Goal: Check status: Check status

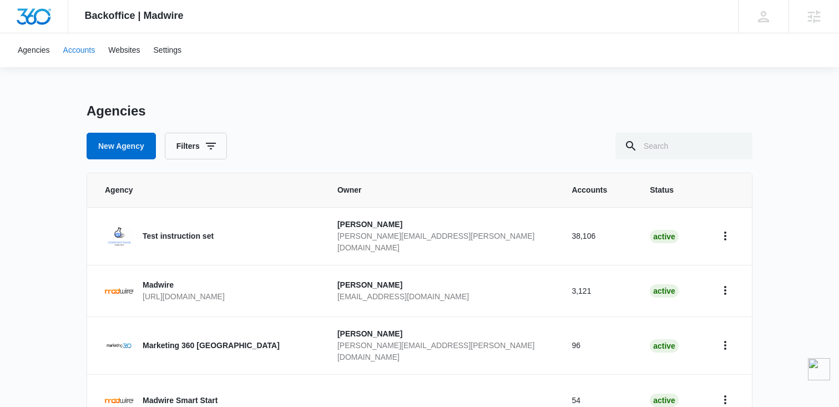
click at [76, 59] on link "Accounts" at bounding box center [79, 50] width 45 height 34
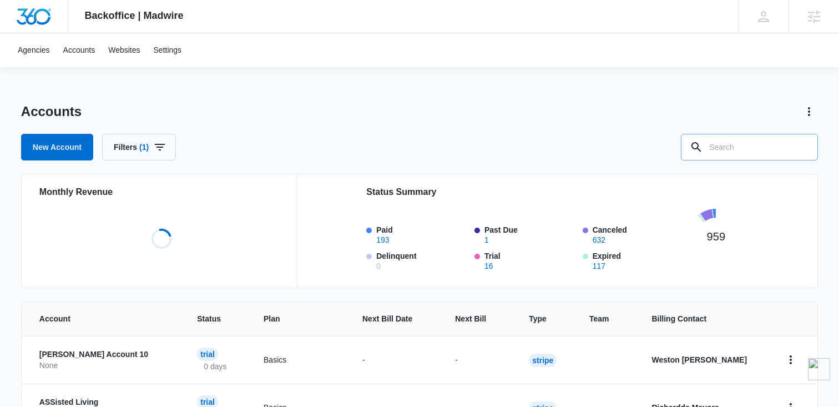
click at [779, 151] on input "text" at bounding box center [749, 147] width 137 height 27
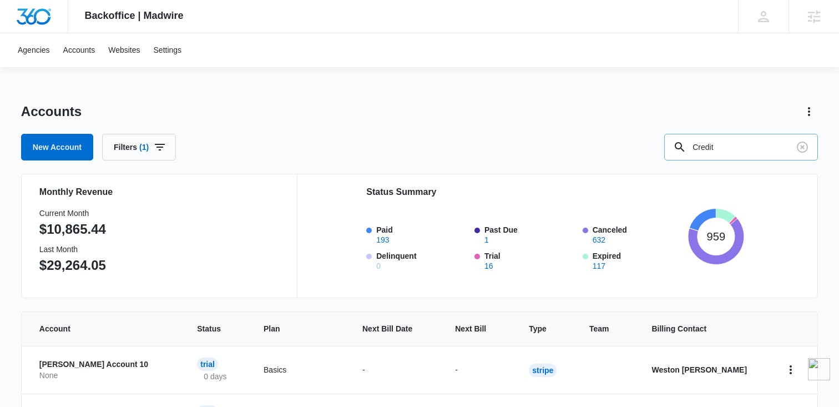
type input "Credit"
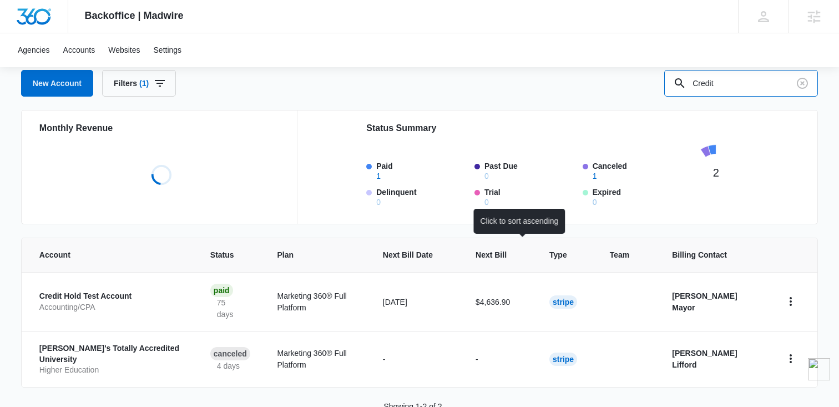
scroll to position [77, 0]
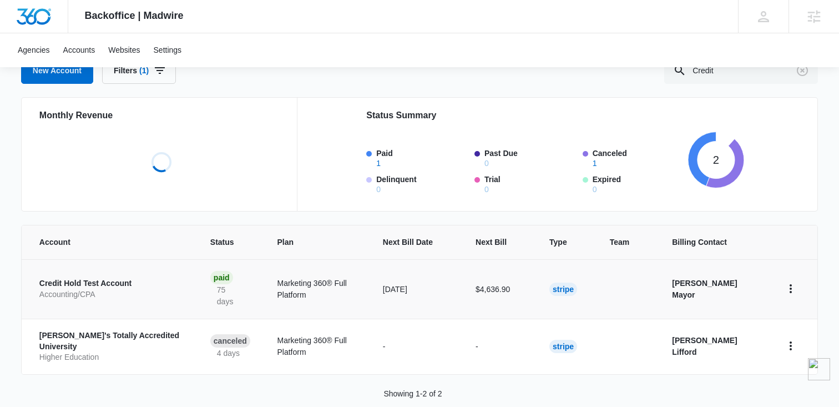
click at [107, 281] on p "Credit Hold Test Account" at bounding box center [111, 283] width 144 height 11
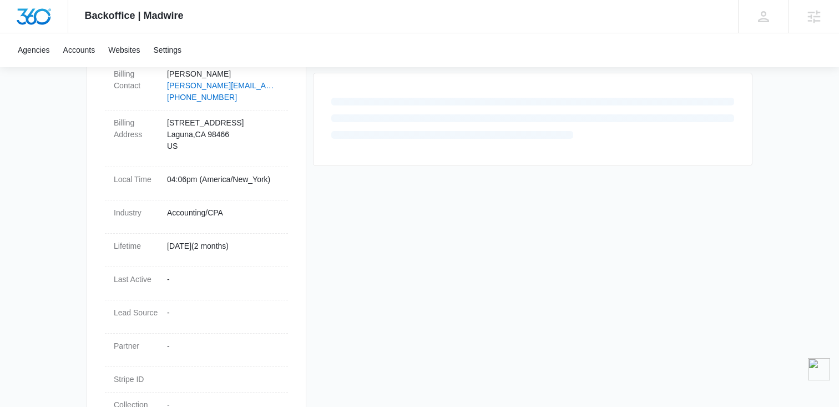
scroll to position [452, 0]
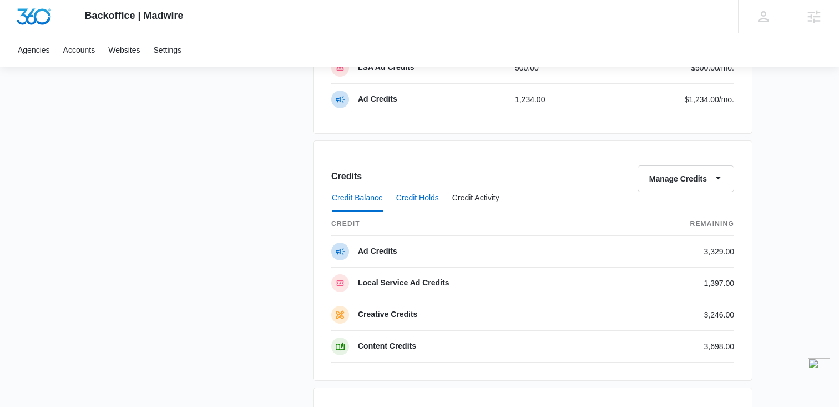
click at [421, 193] on button "Credit Holds" at bounding box center [417, 198] width 43 height 27
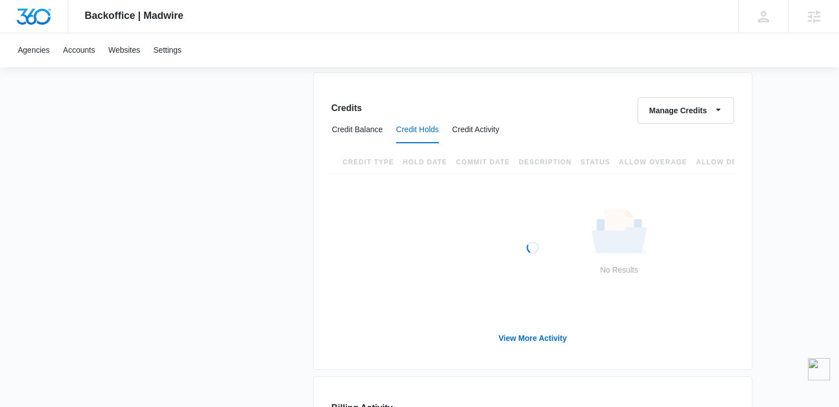
scroll to position [881, 0]
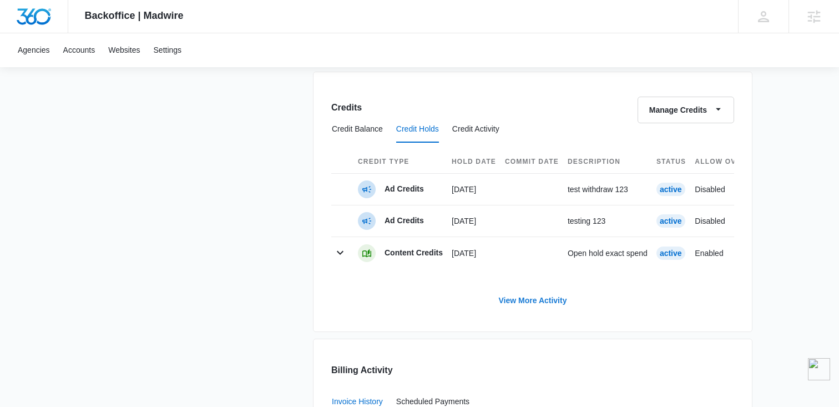
click at [538, 297] on link "View More Activity" at bounding box center [533, 300] width 90 height 27
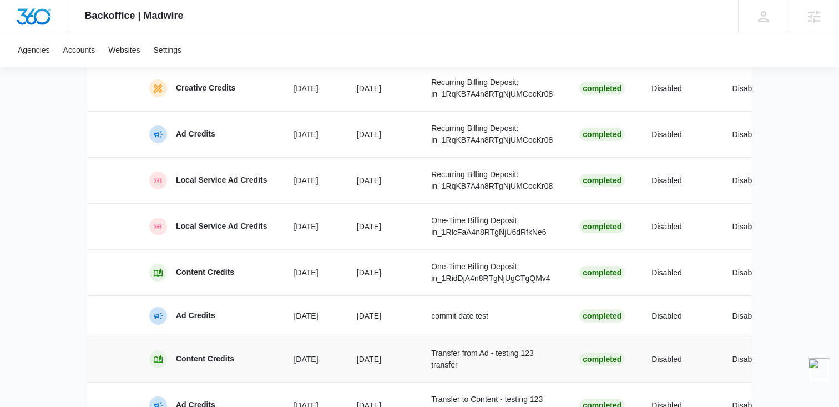
scroll to position [575, 0]
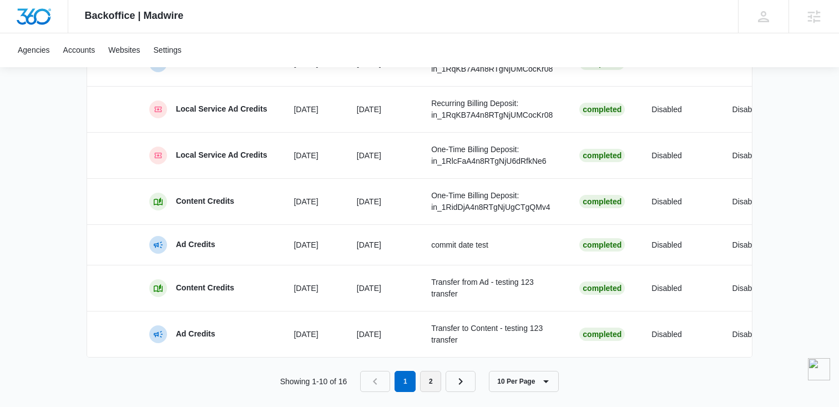
click at [434, 372] on link "2" at bounding box center [430, 381] width 21 height 21
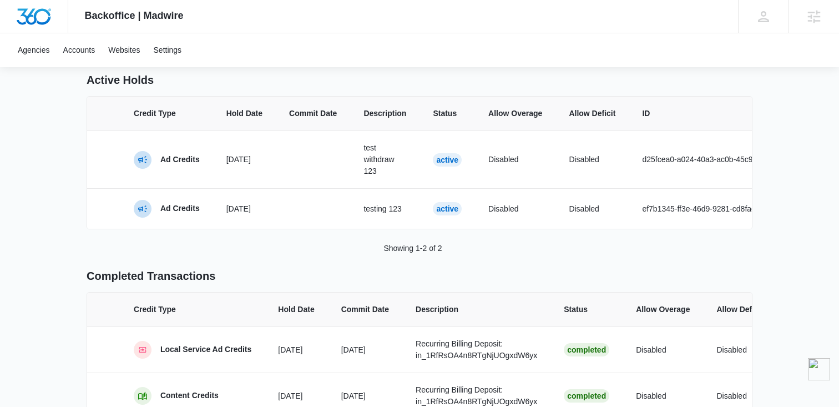
scroll to position [0, 0]
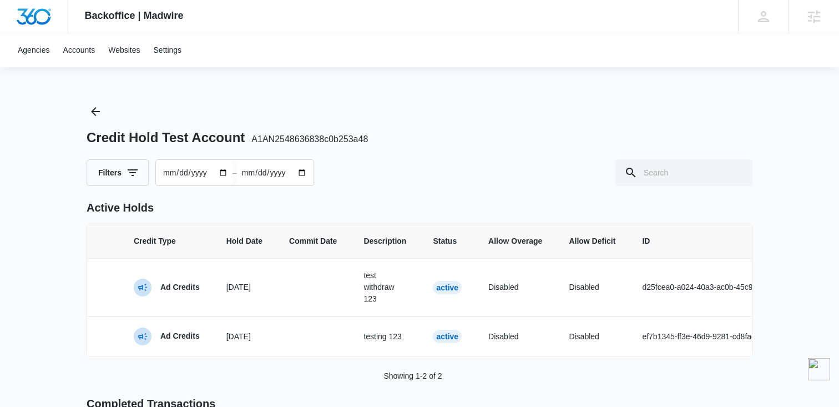
click at [303, 175] on input "[DATE]" at bounding box center [275, 173] width 77 height 26
click at [313, 175] on input "[DATE]" at bounding box center [275, 173] width 77 height 26
click at [311, 170] on input "[DATE]" at bounding box center [275, 173] width 77 height 26
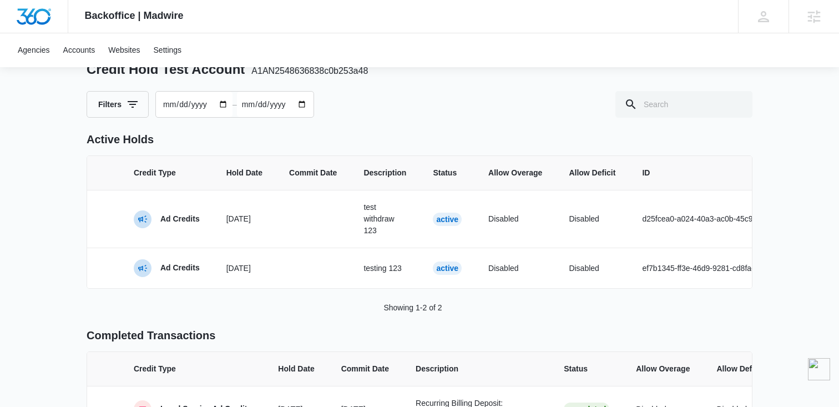
scroll to position [54, 0]
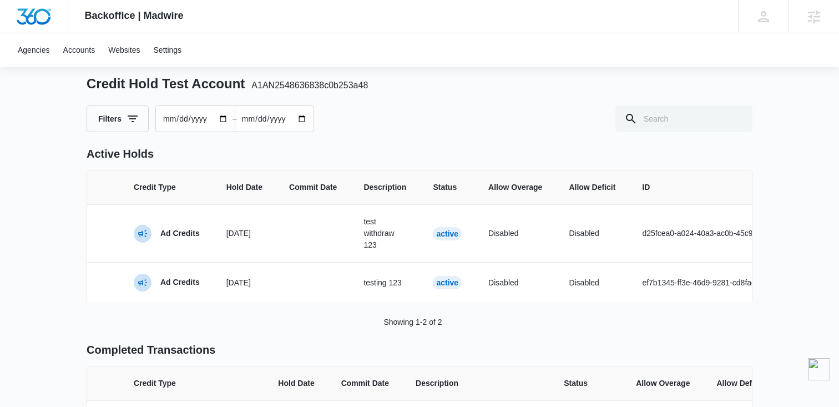
click at [214, 132] on div "Credit Hold Test Account A1AN2548636838c0b253a48 Filters [DATE] – [DATE] Active…" at bounding box center [420, 347] width 666 height 597
click at [216, 122] on input "[DATE]" at bounding box center [194, 119] width 77 height 26
click at [223, 119] on input "[DATE]" at bounding box center [194, 119] width 77 height 26
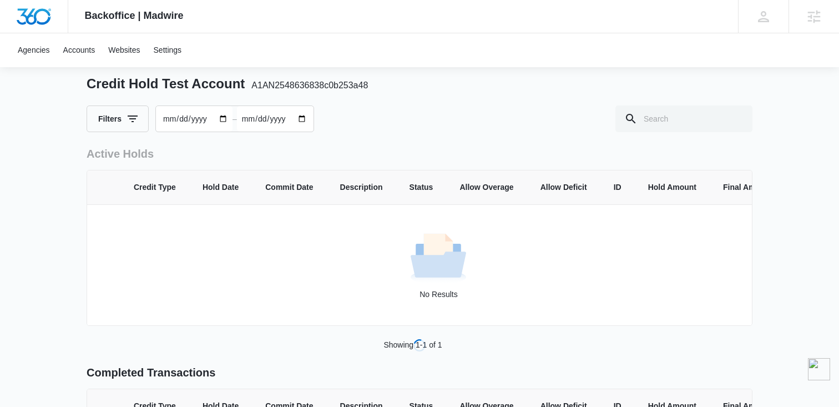
type input "[DATE]"
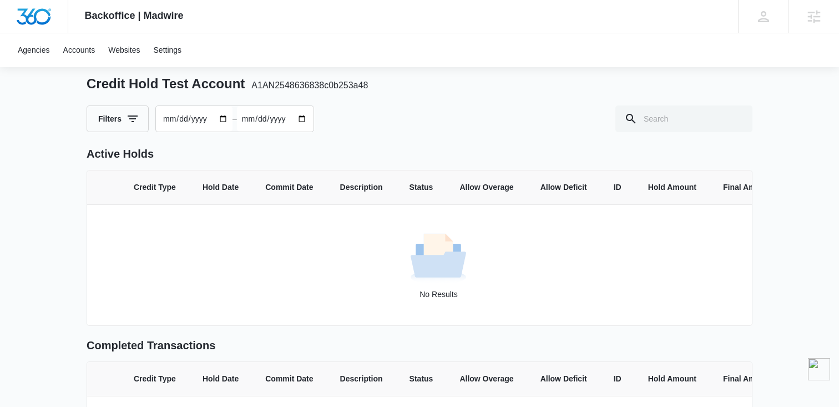
type input "[DATE]"
click at [307, 119] on input "[DATE]" at bounding box center [275, 119] width 77 height 26
type input "[DATE]"
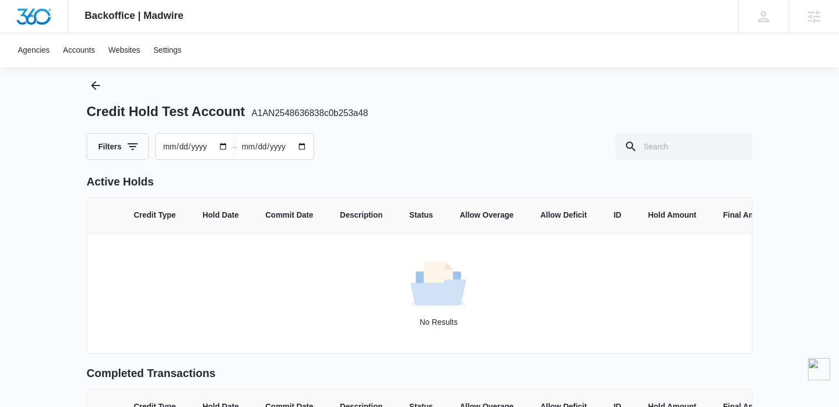
scroll to position [0, 0]
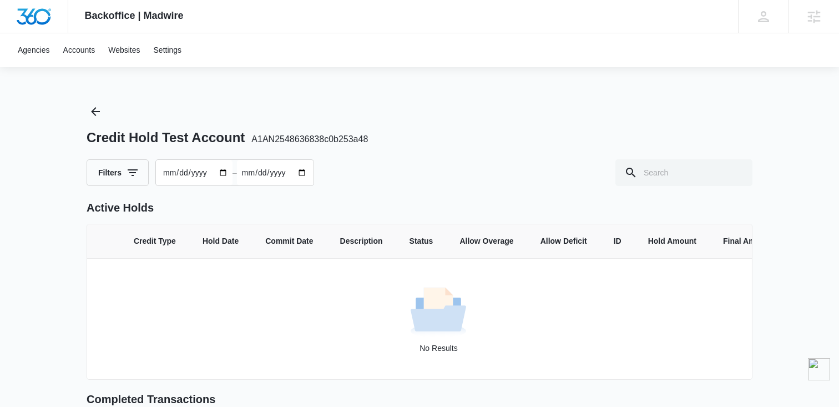
click at [191, 178] on input "[DATE]" at bounding box center [194, 173] width 77 height 26
click at [216, 173] on input "[DATE]" at bounding box center [194, 173] width 77 height 26
click at [227, 173] on input "[DATE]" at bounding box center [194, 173] width 77 height 26
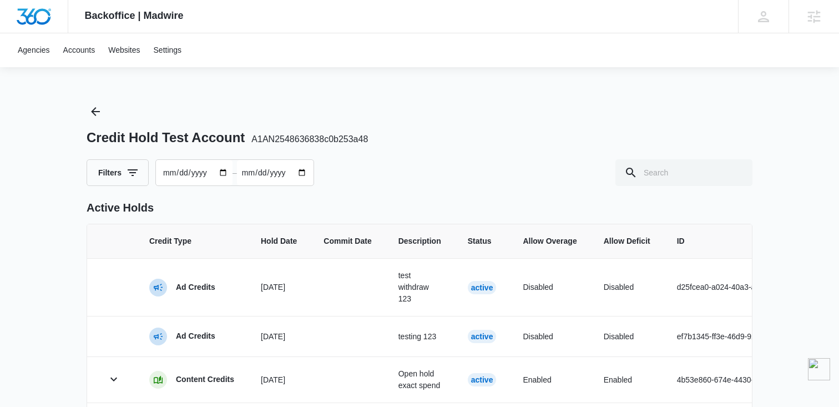
type input "[DATE]"
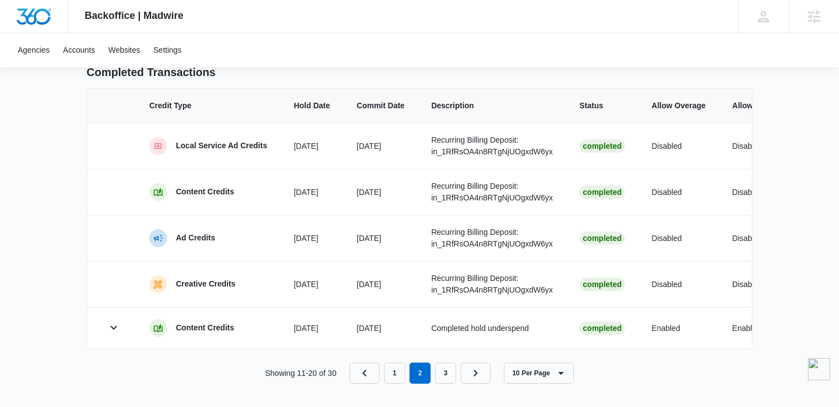
scroll to position [484, 0]
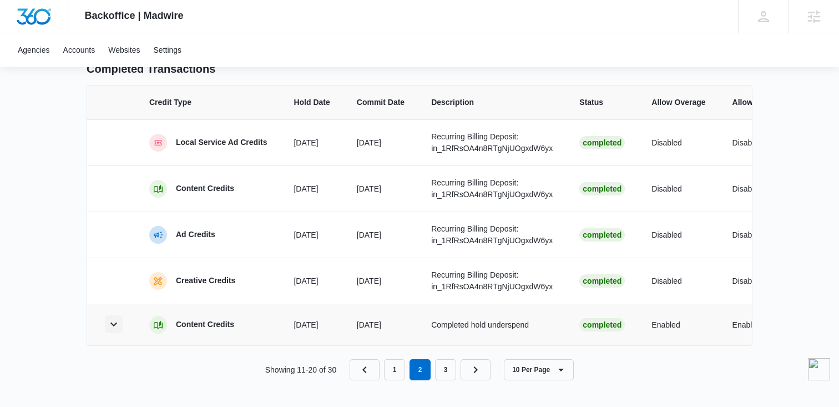
click at [120, 319] on icon "button" at bounding box center [113, 323] width 13 height 13
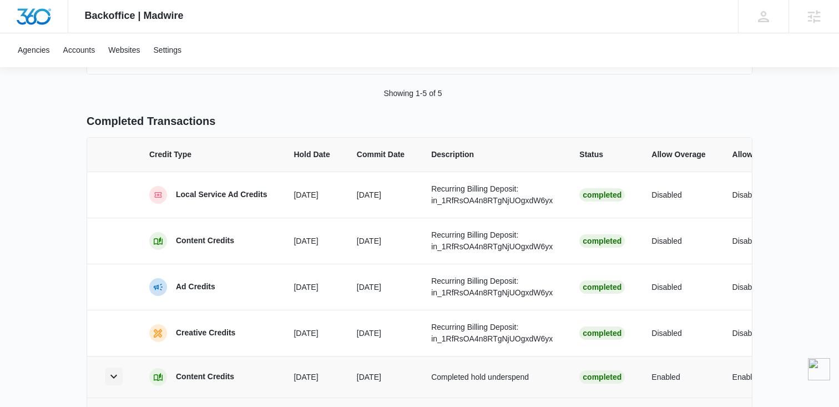
scroll to position [530, 0]
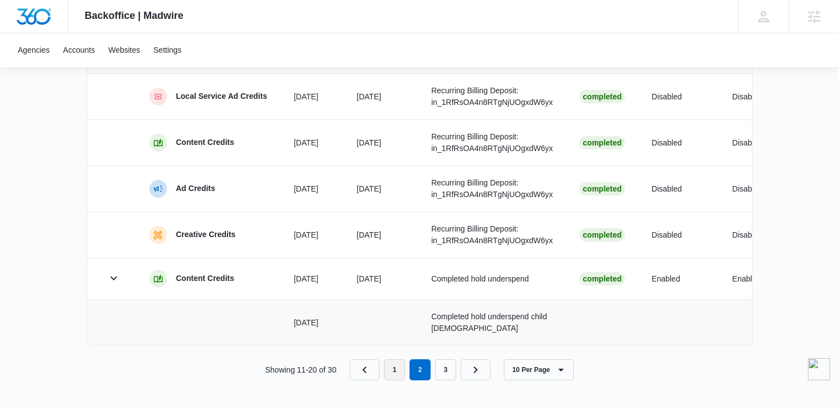
click at [395, 372] on link "1" at bounding box center [394, 369] width 21 height 21
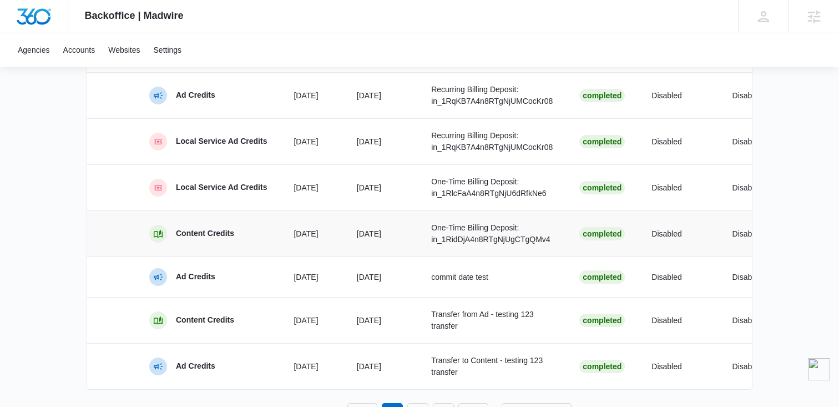
scroll to position [725, 0]
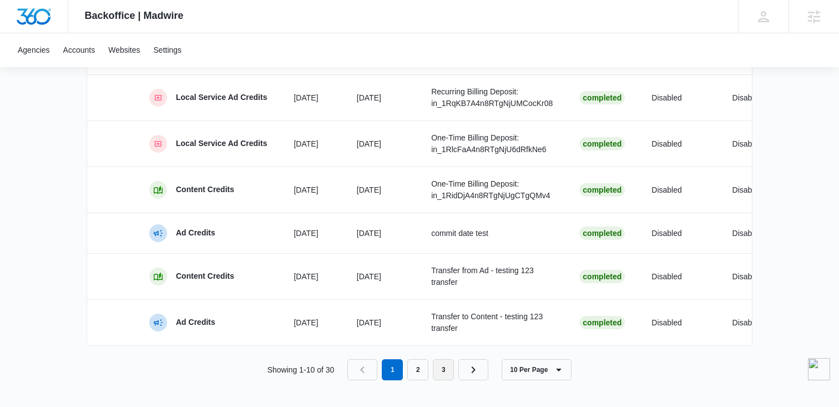
click at [444, 373] on link "3" at bounding box center [443, 369] width 21 height 21
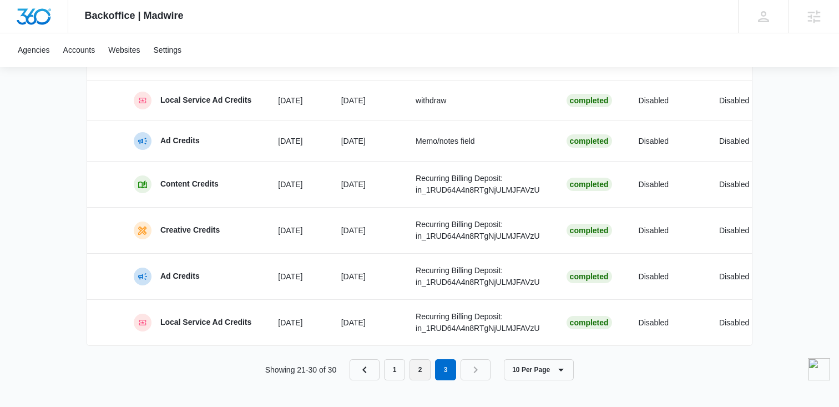
click at [420, 373] on link "2" at bounding box center [419, 369] width 21 height 21
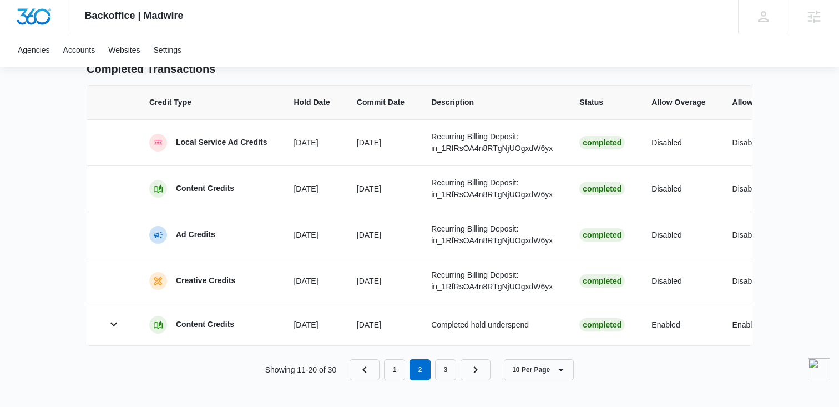
scroll to position [484, 0]
click at [118, 327] on icon "button" at bounding box center [113, 323] width 13 height 13
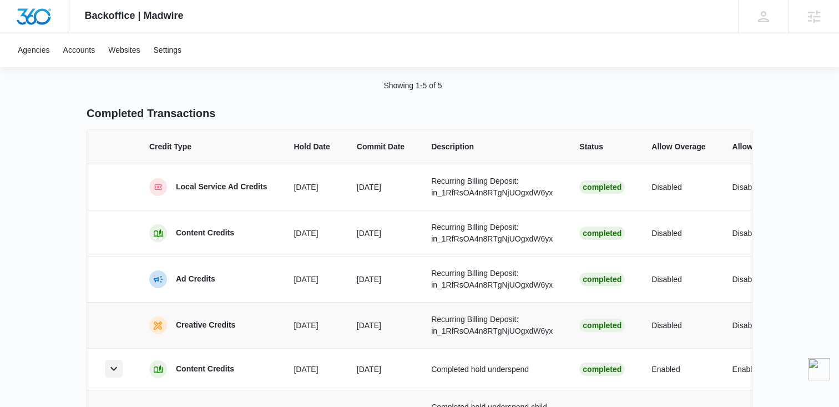
scroll to position [512, 0]
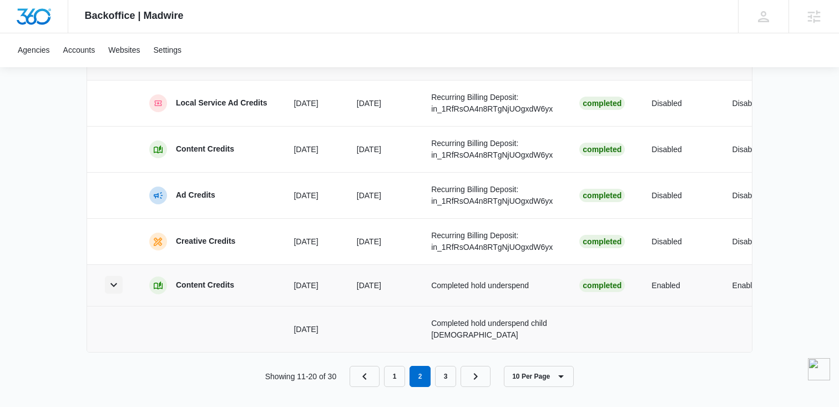
click at [118, 291] on icon "button" at bounding box center [113, 284] width 13 height 13
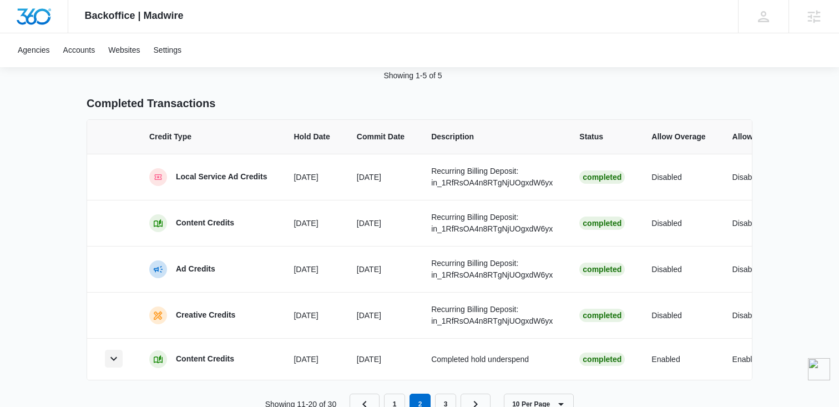
scroll to position [484, 0]
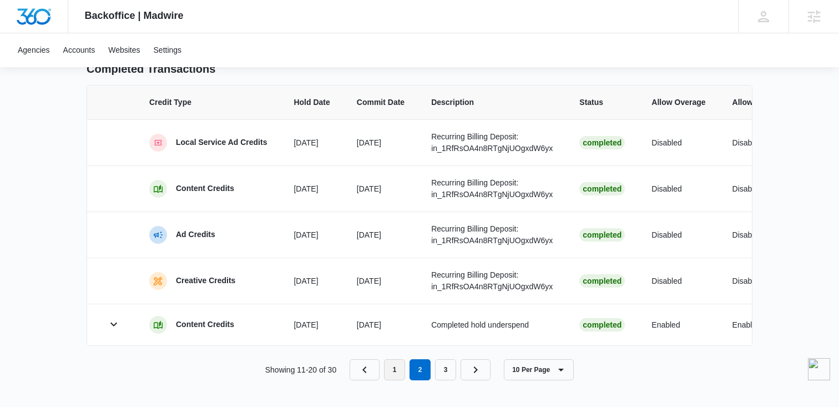
click at [399, 370] on link "1" at bounding box center [394, 369] width 21 height 21
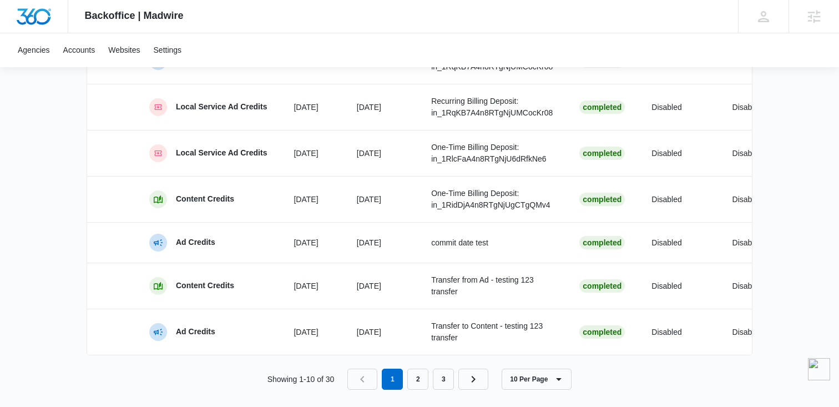
scroll to position [725, 0]
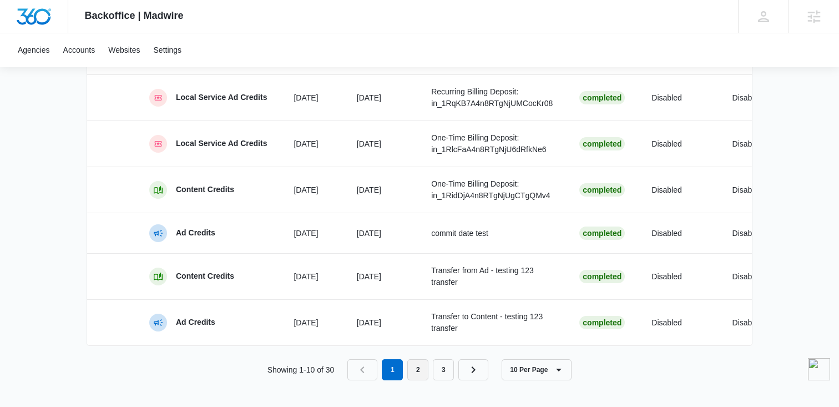
click at [421, 370] on link "2" at bounding box center [417, 369] width 21 height 21
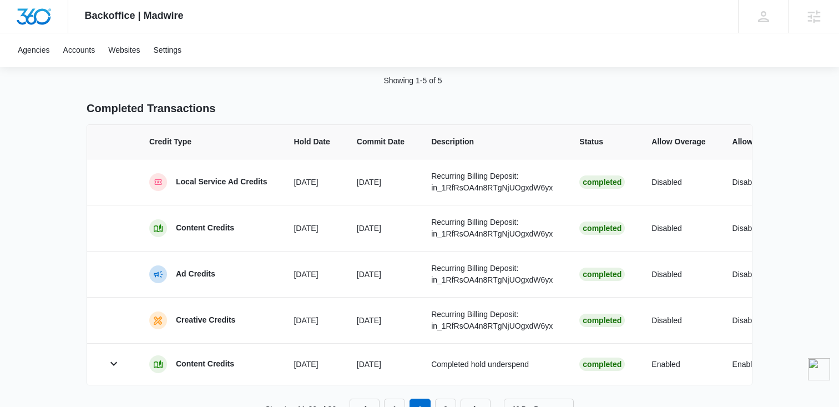
scroll to position [484, 0]
